Goal: Task Accomplishment & Management: Manage account settings

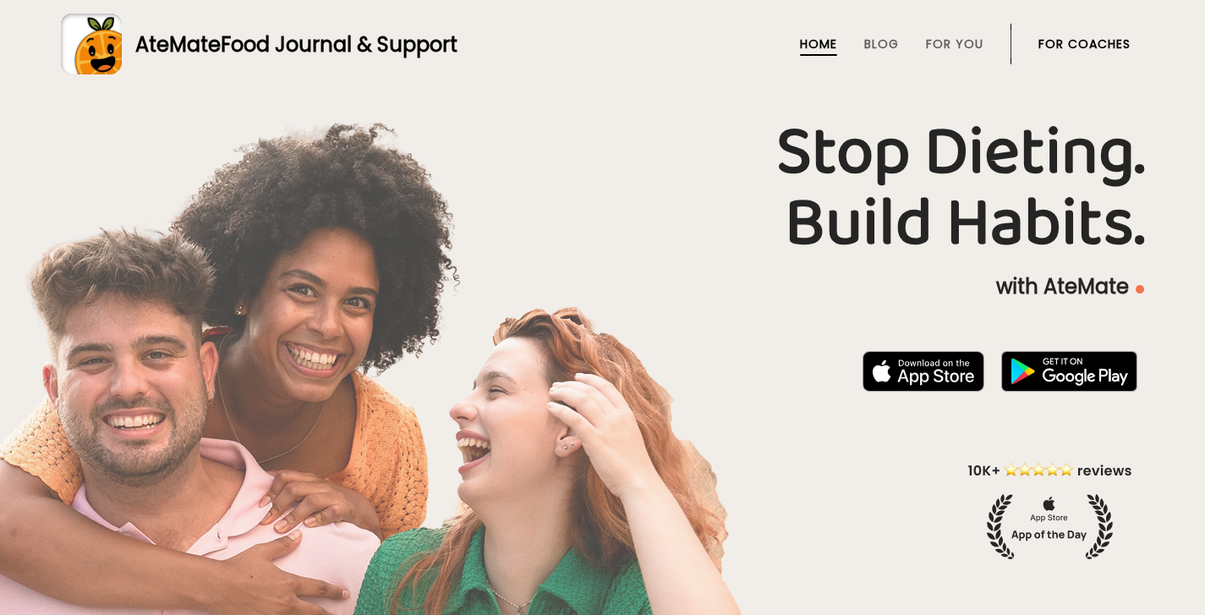
click at [1069, 40] on link "For Coaches" at bounding box center [1085, 44] width 92 height 14
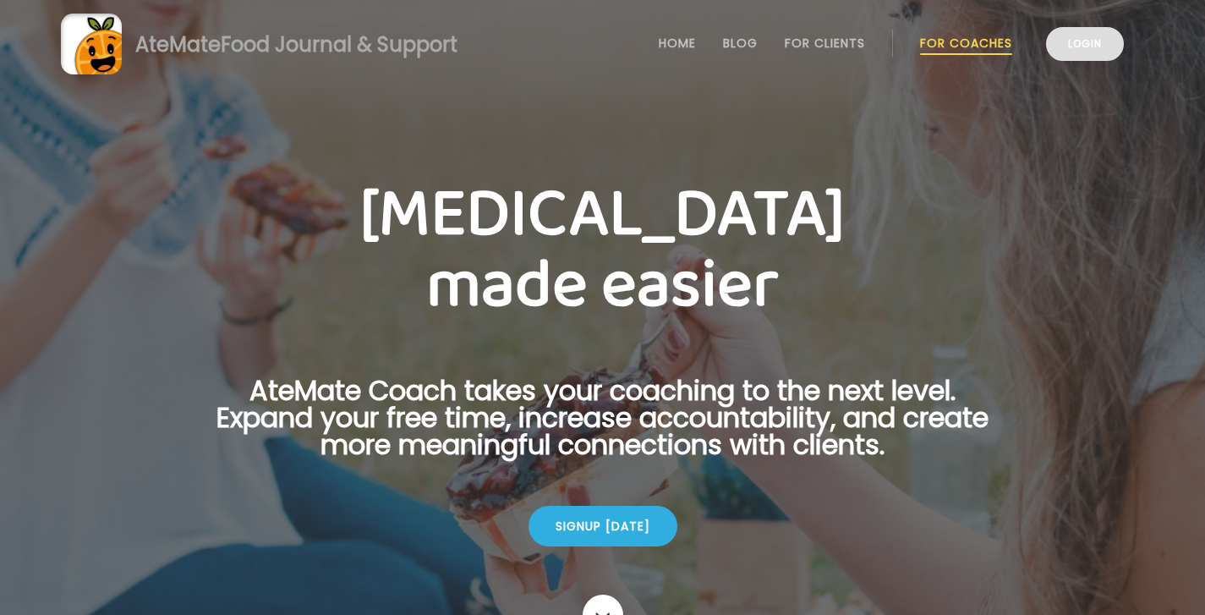
click at [1094, 39] on link "Login" at bounding box center [1085, 44] width 78 height 34
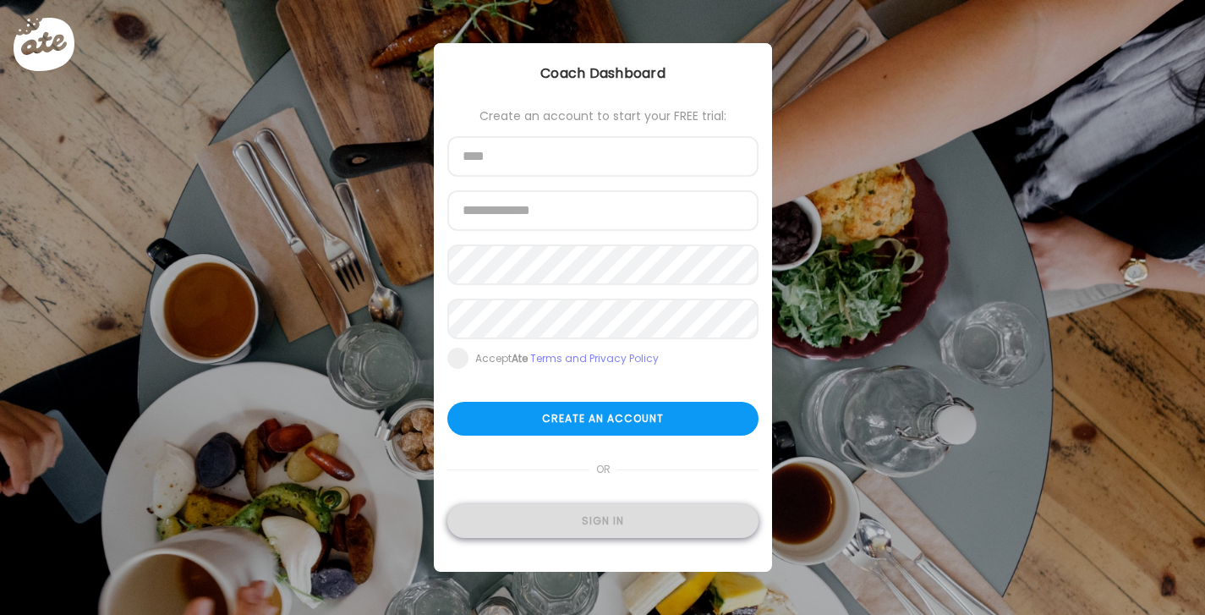
click at [652, 523] on div "Sign in" at bounding box center [602, 521] width 311 height 34
